Goal: Find specific page/section: Find specific page/section

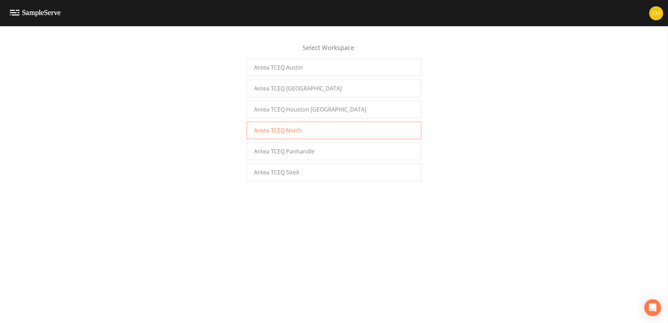
click at [270, 134] on span "Antea TCEQ North" at bounding box center [278, 130] width 48 height 8
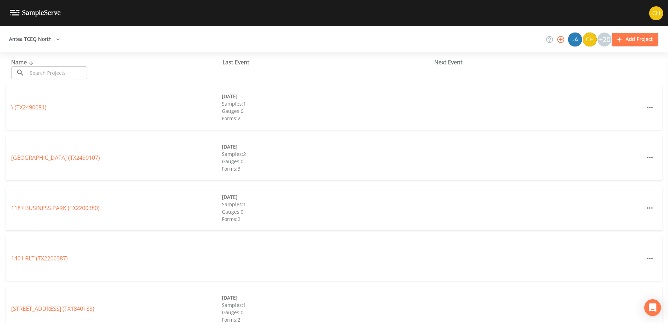
click at [49, 68] on input "text" at bounding box center [57, 72] width 60 height 13
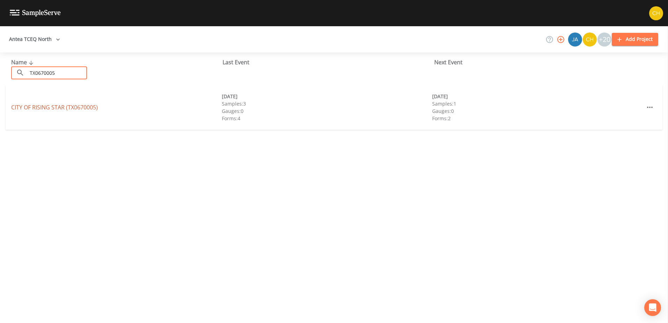
type input "TX0670005"
click at [44, 108] on link "CITY OF RISING STAR (TX0670005)" at bounding box center [54, 107] width 87 height 8
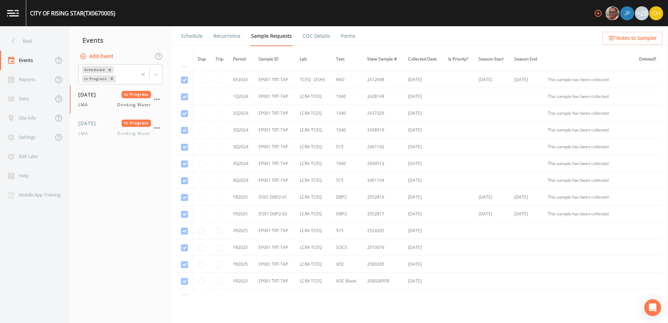
scroll to position [314, 0]
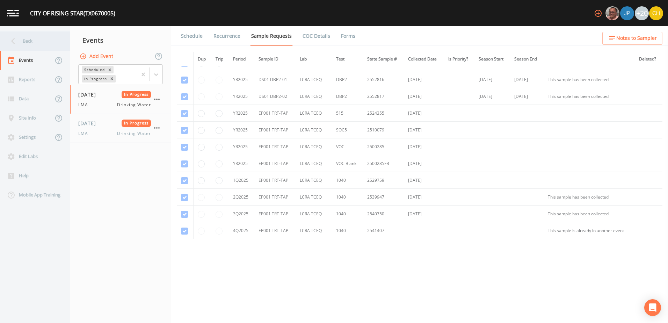
click at [15, 42] on icon at bounding box center [13, 41] width 12 height 12
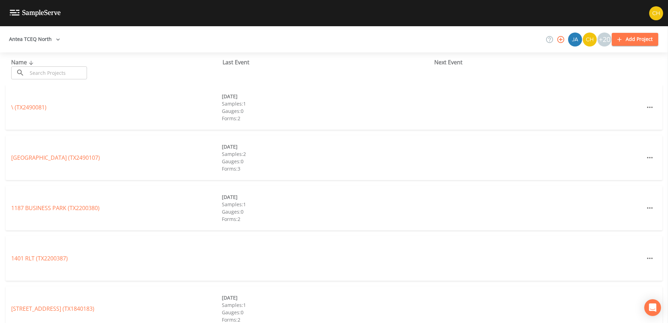
click at [12, 13] on img at bounding box center [35, 13] width 51 height 7
click at [47, 38] on button "Antea TCEQ North" at bounding box center [34, 39] width 57 height 13
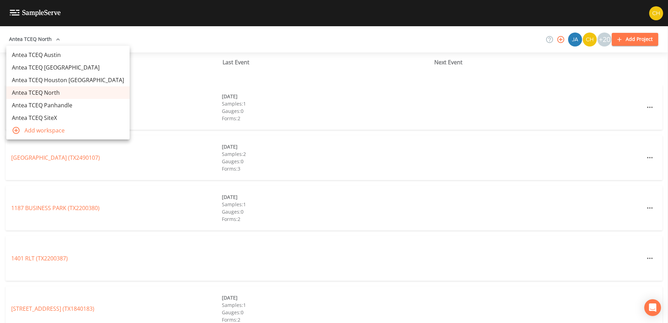
click at [64, 83] on link "Antea TCEQ Houston [GEOGRAPHIC_DATA]" at bounding box center [67, 80] width 123 height 13
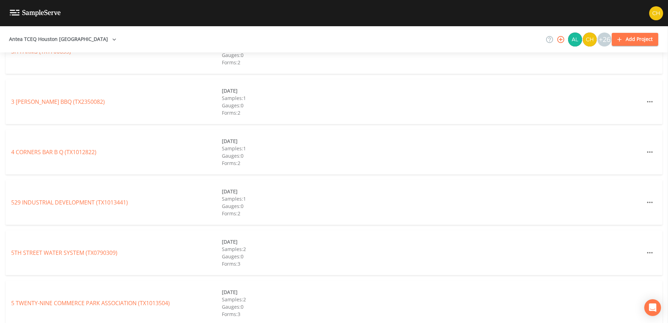
scroll to position [664, 0]
